Goal: Task Accomplishment & Management: Use online tool/utility

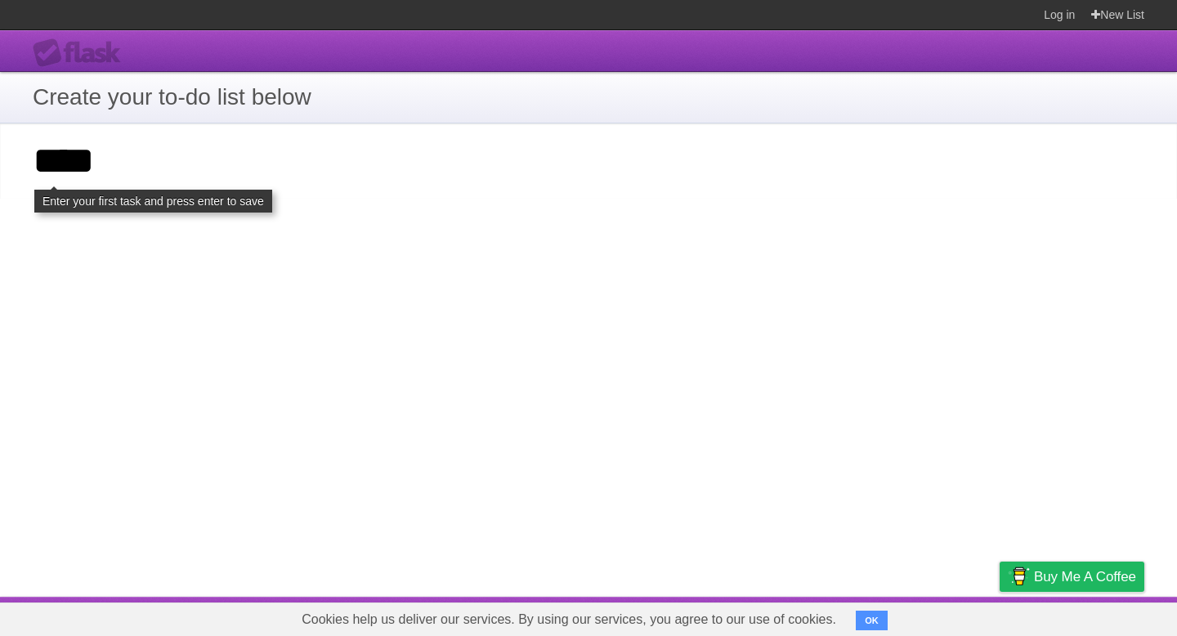
type input "****"
click input "**********" at bounding box center [0, 0] width 0 height 0
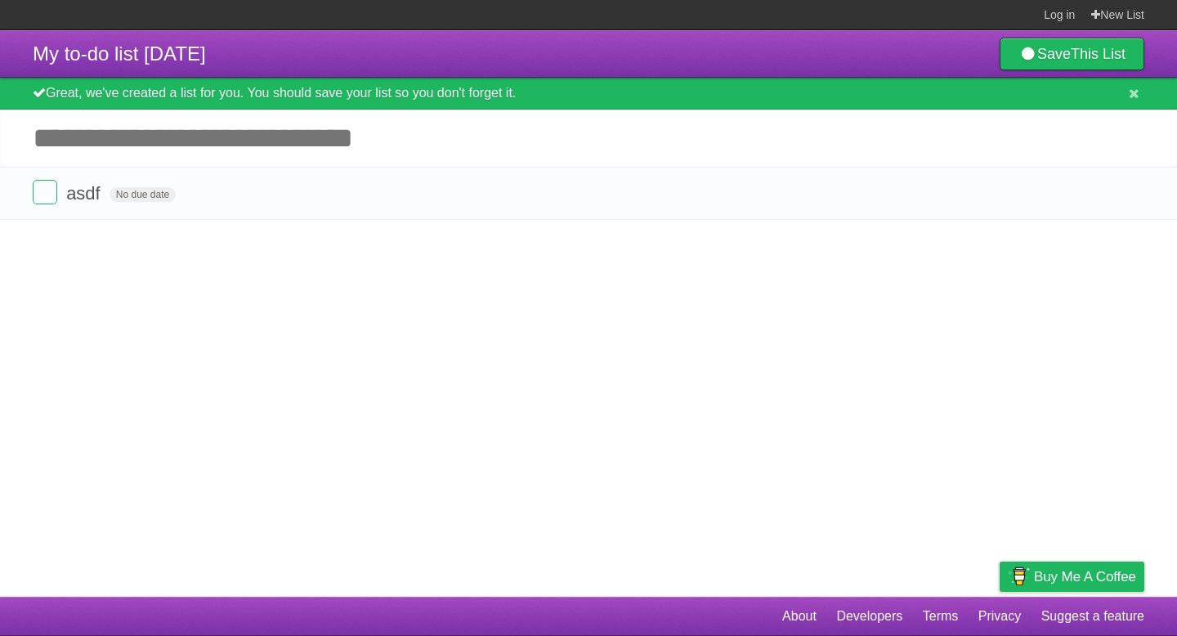
click at [464, 298] on article "My to-do list [DATE] Save This List Great, we've created a list for you. You sh…" at bounding box center [588, 313] width 1177 height 567
click at [311, 140] on input "Add another task" at bounding box center [588, 138] width 1177 height 57
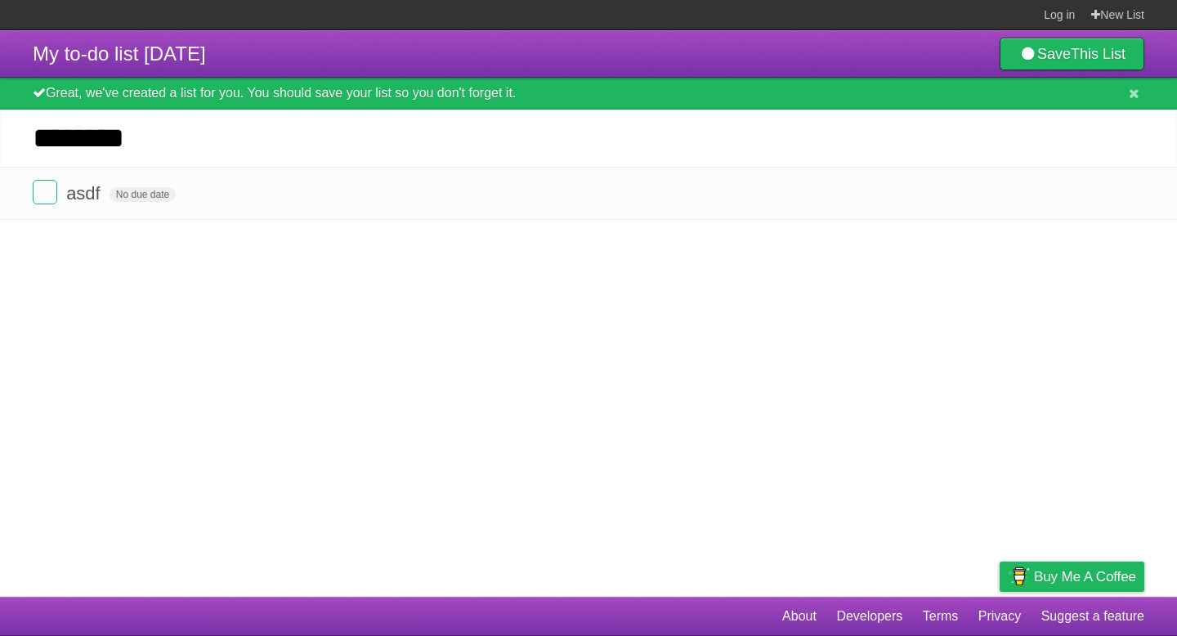
type input "********"
click input "*********" at bounding box center [0, 0] width 0 height 0
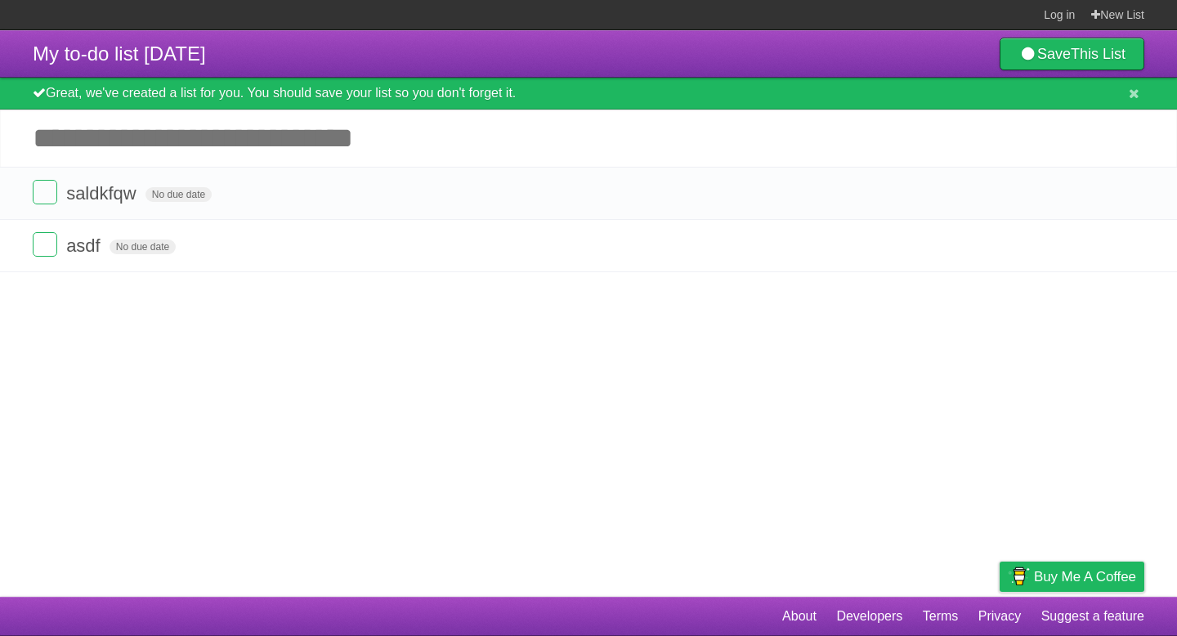
click at [344, 346] on article "My to-do list [DATE] Save This List Great, we've created a list for you. You sh…" at bounding box center [588, 313] width 1177 height 567
click at [165, 198] on span "No due date" at bounding box center [179, 194] width 66 height 15
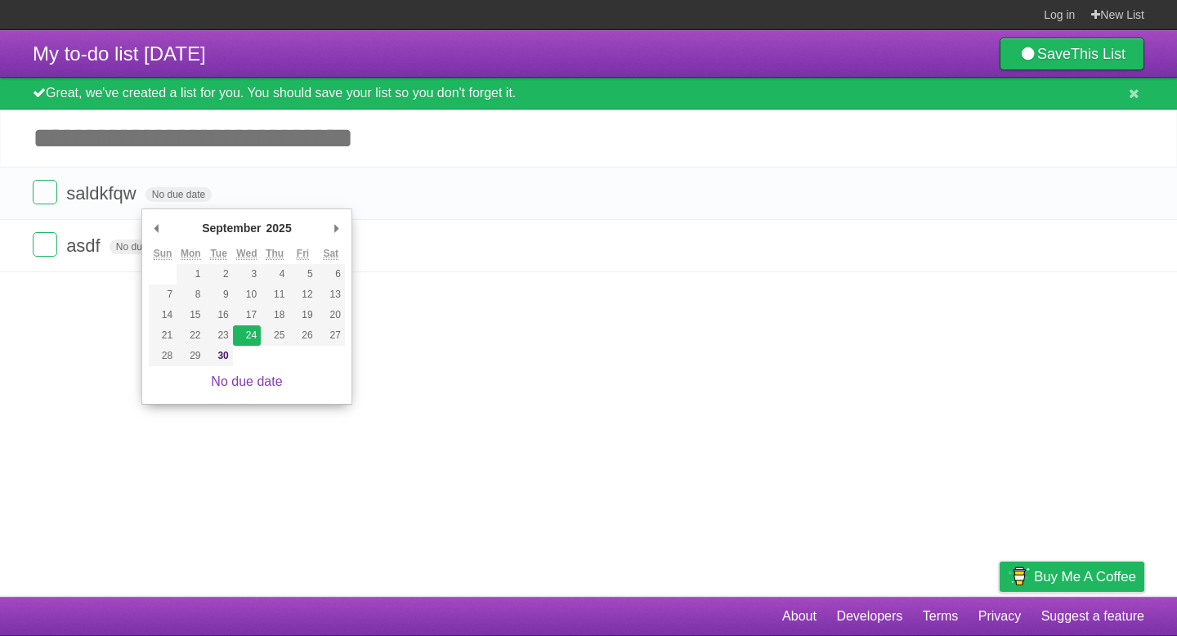
type span "[DATE]"
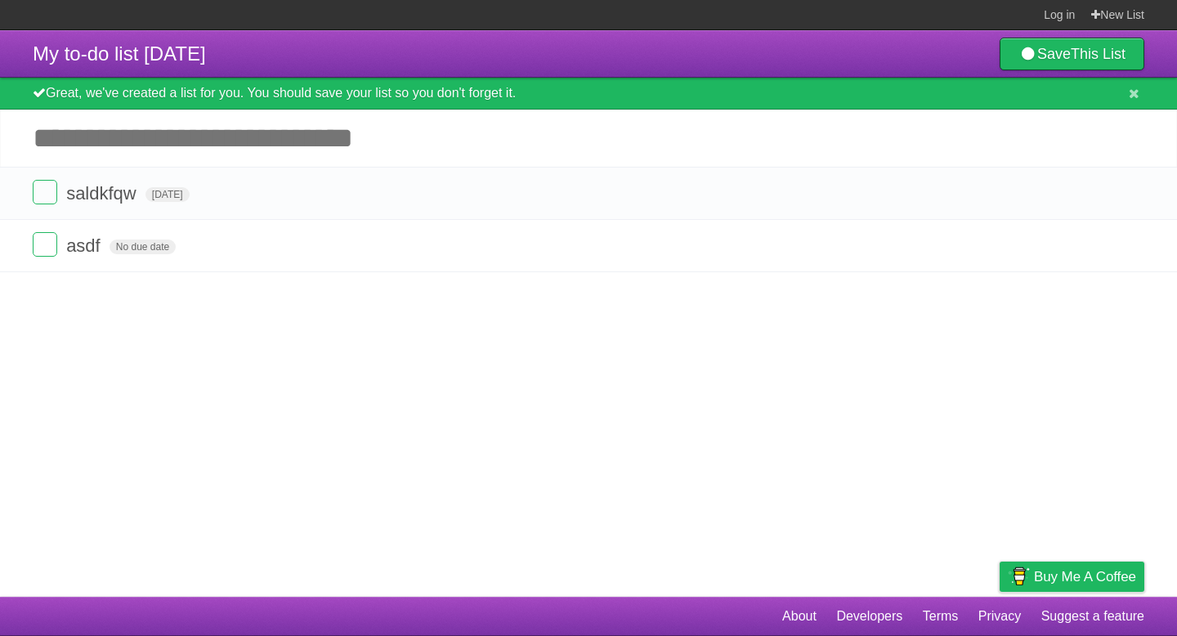
click at [374, 401] on article "My to-do list [DATE] Save This List Great, we've created a list for you. You sh…" at bounding box center [588, 313] width 1177 height 567
click at [146, 252] on span "No due date" at bounding box center [143, 247] width 66 height 15
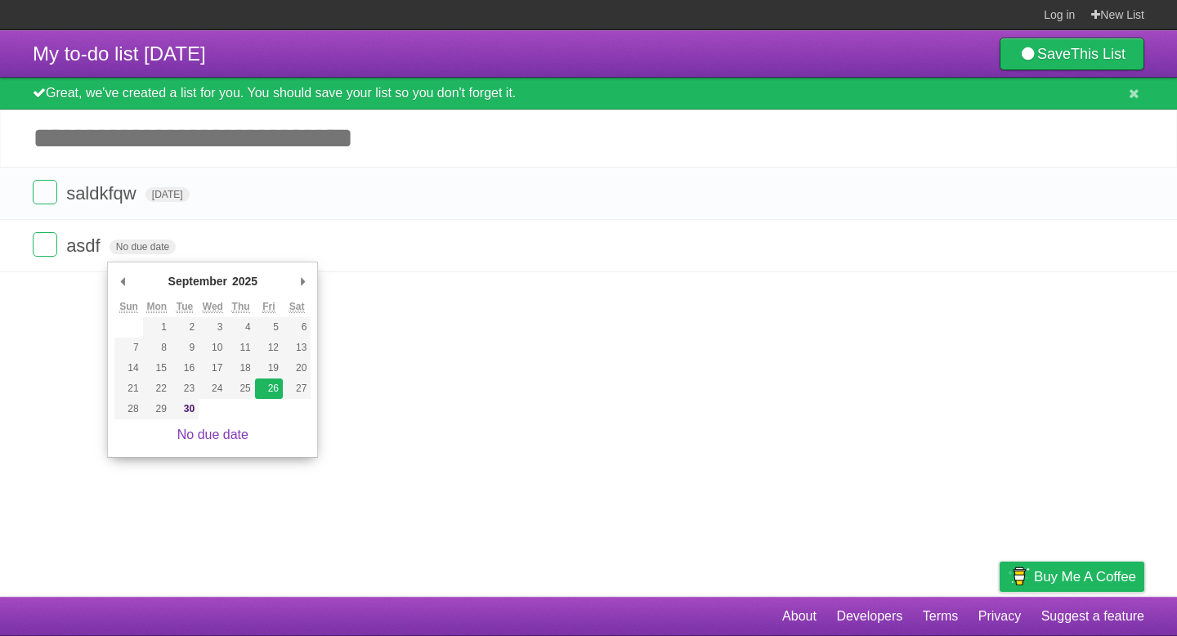
type span "[DATE]"
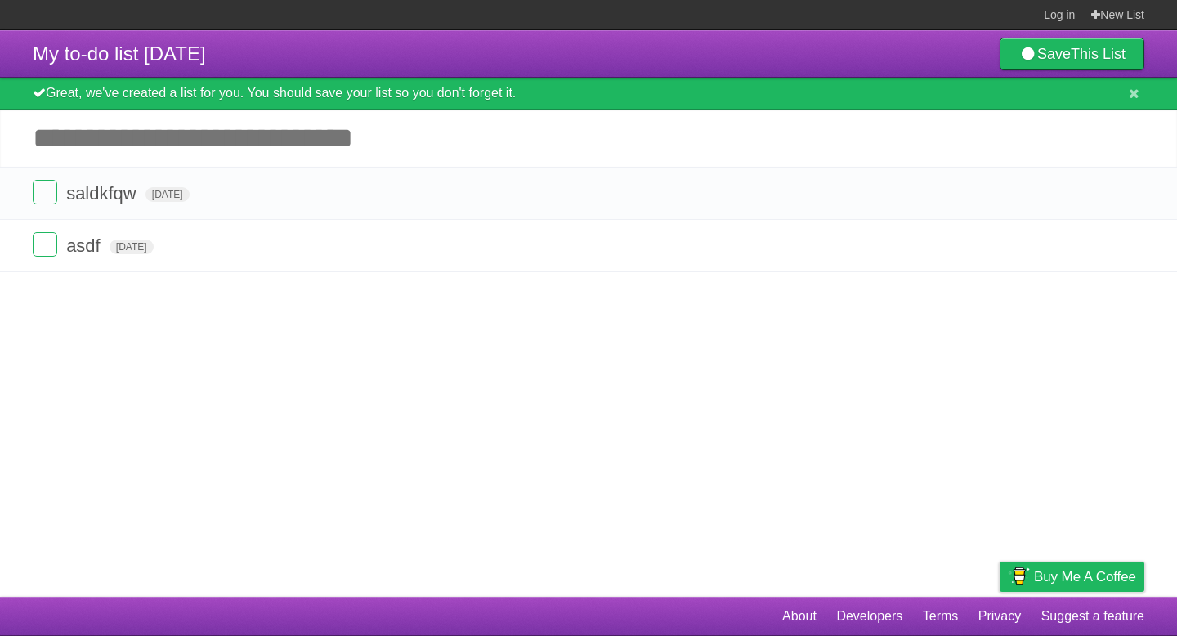
click at [352, 383] on article "My to-do list [DATE] Save This List Great, we've created a list for you. You sh…" at bounding box center [588, 313] width 1177 height 567
click at [44, 186] on label at bounding box center [45, 192] width 25 height 25
click at [44, 247] on label at bounding box center [45, 244] width 25 height 25
click at [44, 190] on label at bounding box center [45, 192] width 25 height 25
click at [45, 253] on label at bounding box center [45, 244] width 25 height 25
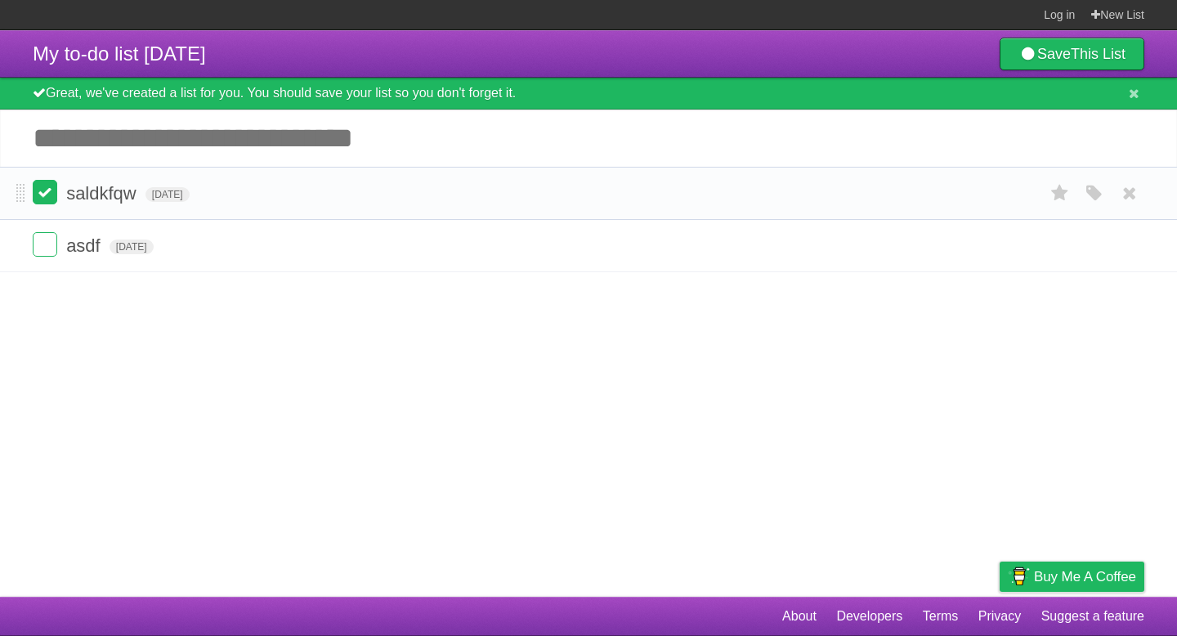
click at [38, 195] on label at bounding box center [45, 192] width 25 height 25
click at [44, 245] on label at bounding box center [45, 244] width 25 height 25
click at [255, 389] on article "My to-do list [DATE] Save This List Great, we've created a list for you. You sh…" at bounding box center [588, 313] width 1177 height 567
click at [439, 329] on article "My to-do list [DATE] Save This List Great, we've created a list for you. You sh…" at bounding box center [588, 313] width 1177 height 567
click at [194, 416] on article "My to-do list [DATE] Save This List Great, we've created a list for you. You sh…" at bounding box center [588, 313] width 1177 height 567
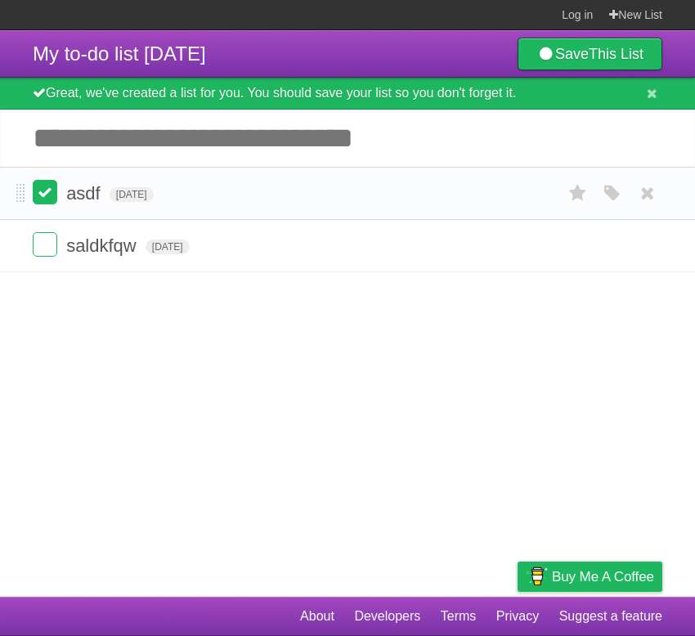
click at [49, 199] on label at bounding box center [45, 192] width 25 height 25
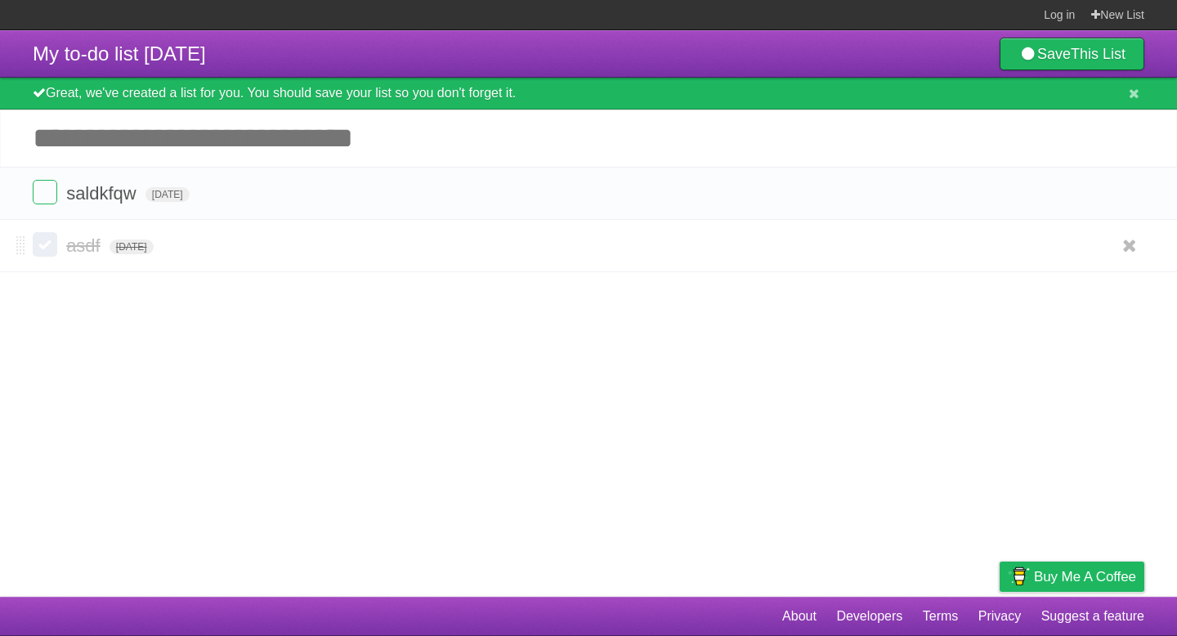
click at [45, 246] on label at bounding box center [45, 244] width 25 height 25
click at [232, 459] on article "My to-do list [DATE] Save This List Great, we've created a list for you. You sh…" at bounding box center [588, 313] width 1177 height 567
click at [329, 356] on article "My to-do list [DATE] Save This List Great, we've created a list for you. You sh…" at bounding box center [588, 313] width 1177 height 567
click at [519, 292] on article "My to-do list [DATE] Save This List Great, we've created a list for you. You sh…" at bounding box center [588, 313] width 1177 height 567
